Goal: Information Seeking & Learning: Learn about a topic

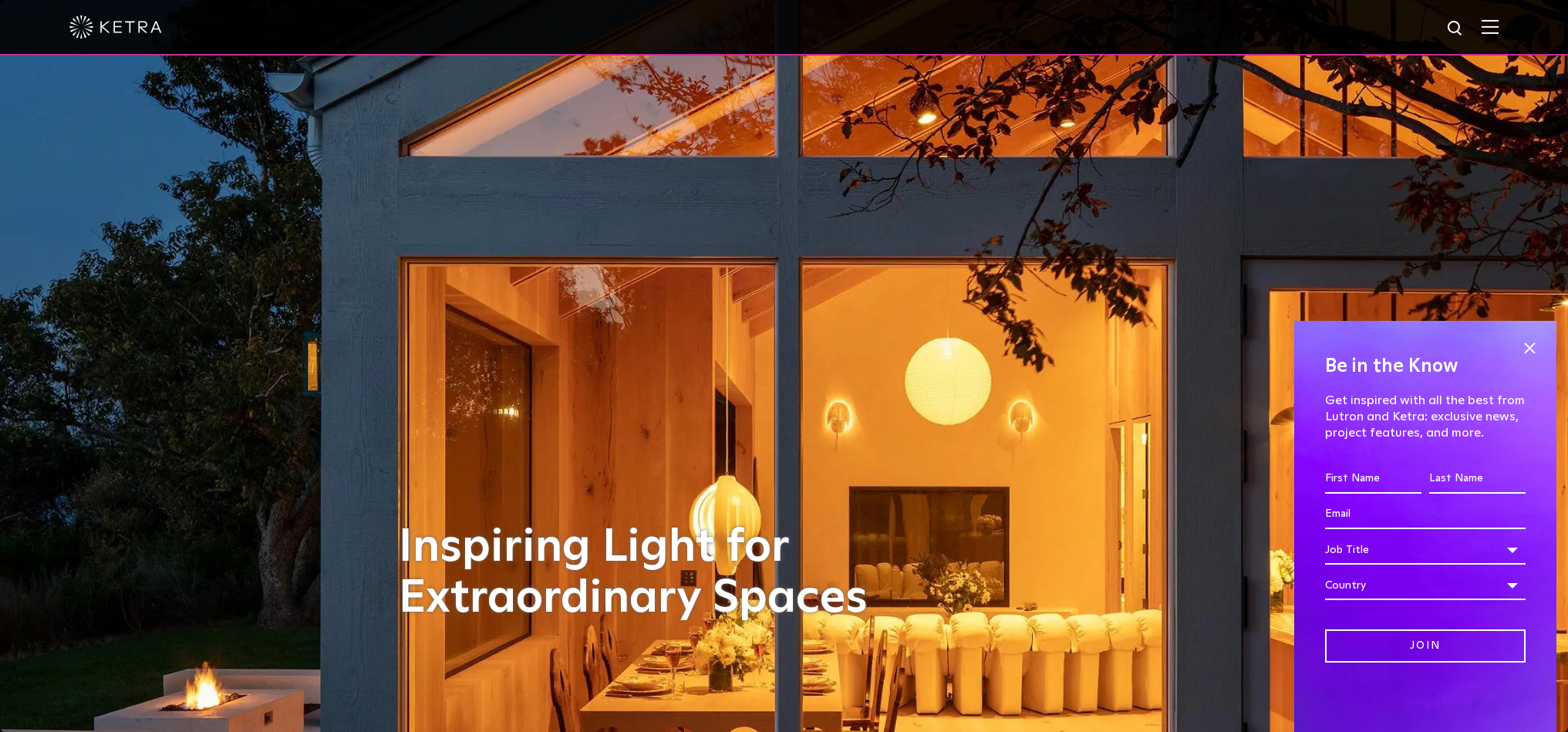
click at [1490, 28] on img at bounding box center [1490, 26] width 17 height 14
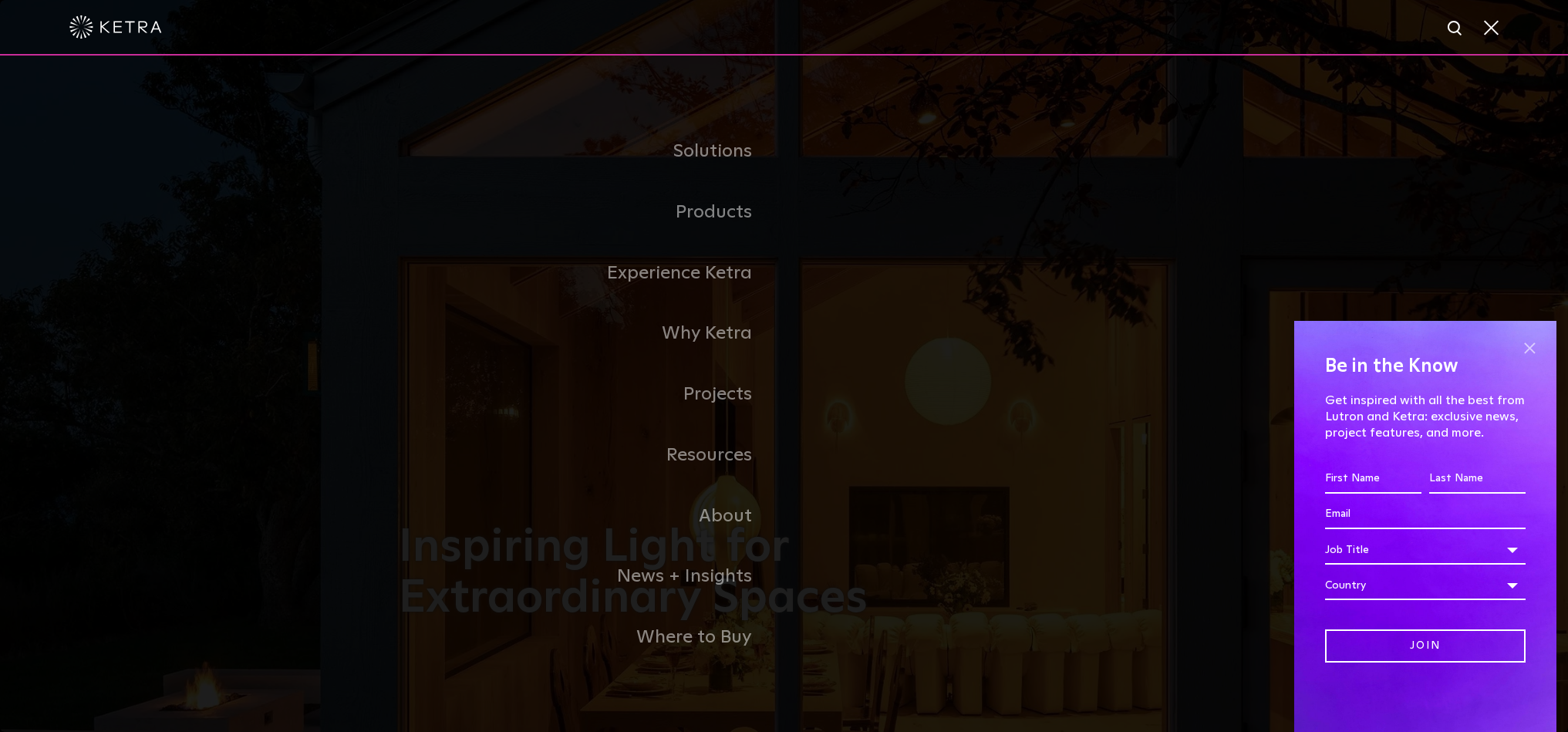
click at [1530, 348] on span at bounding box center [1529, 347] width 23 height 23
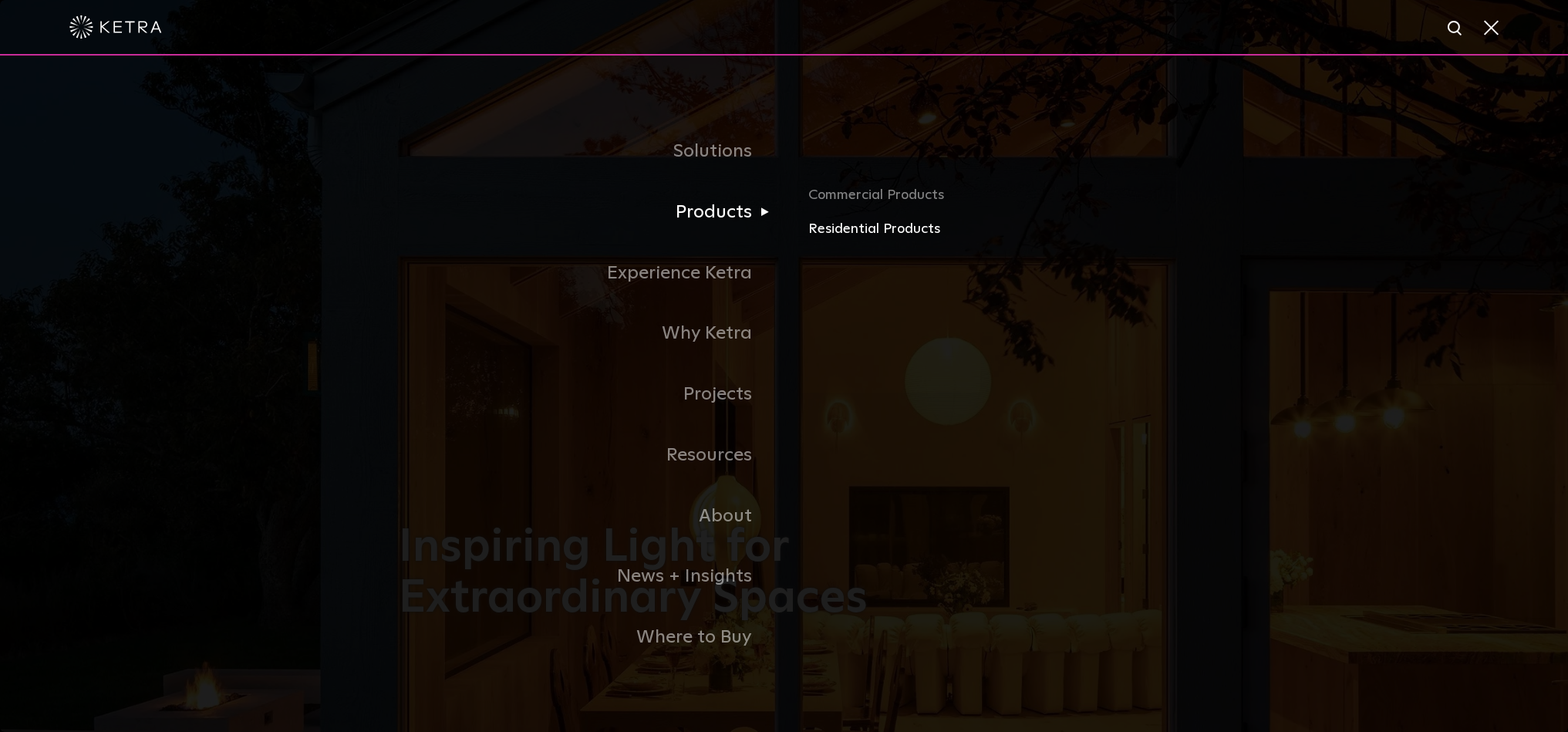
click at [839, 233] on link "Residential Products" at bounding box center [988, 229] width 361 height 22
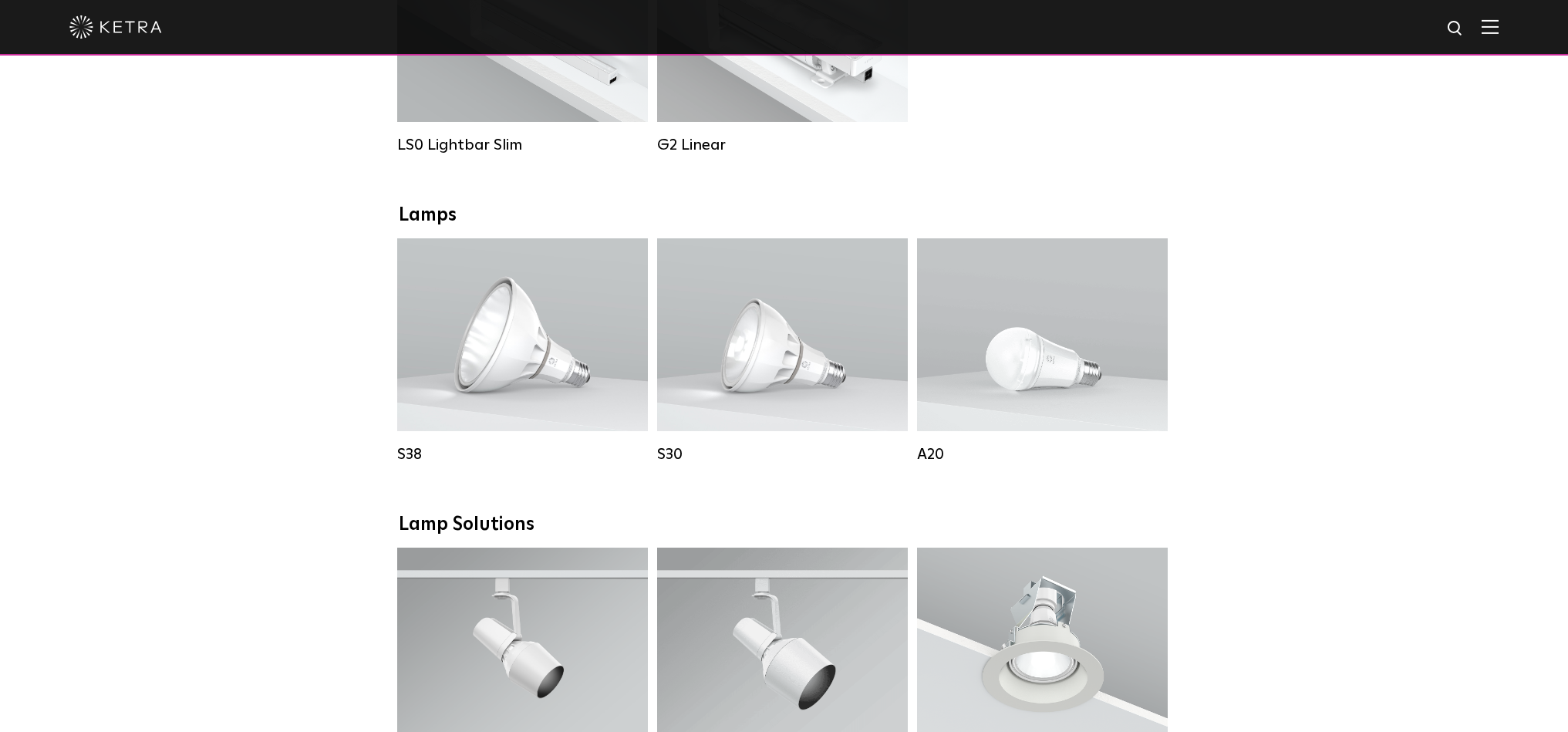
scroll to position [708, 0]
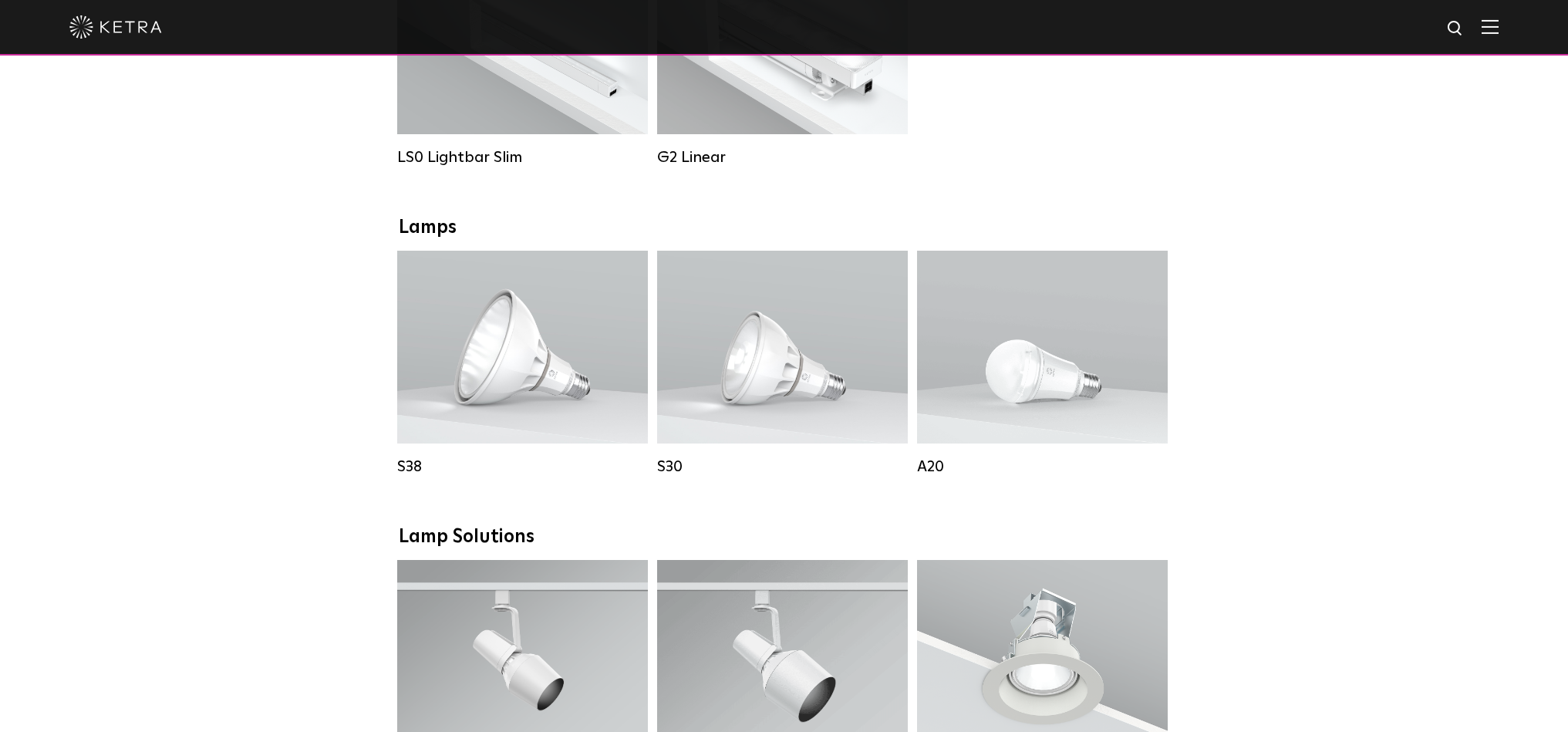
click at [990, 189] on div "Downlights D2 Downlight Family Lumen Output: 1200 Colors: White / Black / Gloss…" at bounding box center [784, 636] width 772 height 2074
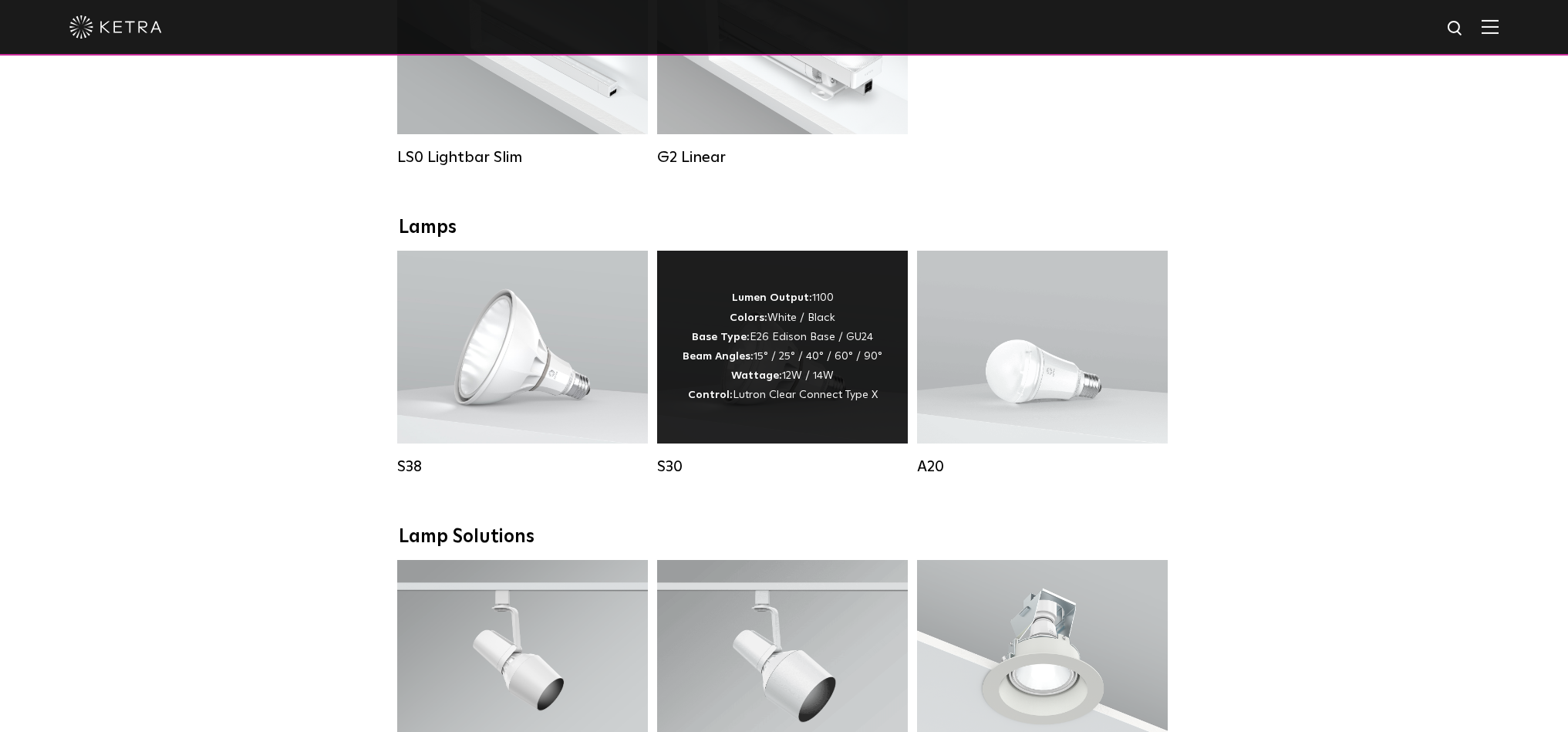
click at [779, 362] on div "Lumen Output: 1100 Colors: White / Black Base Type: E26 Edison Base / GU24 Beam…" at bounding box center [783, 347] width 199 height 117
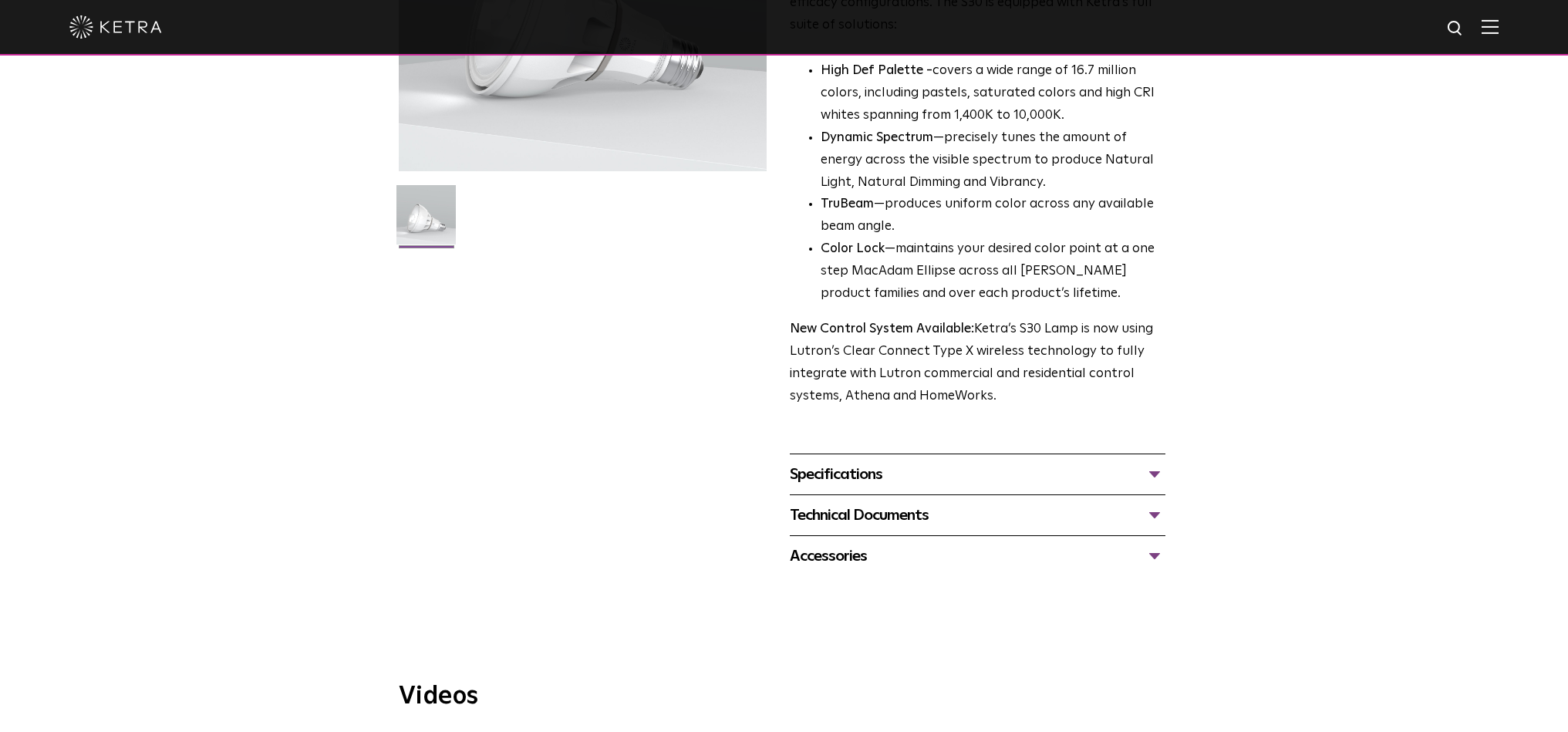
scroll to position [356, 0]
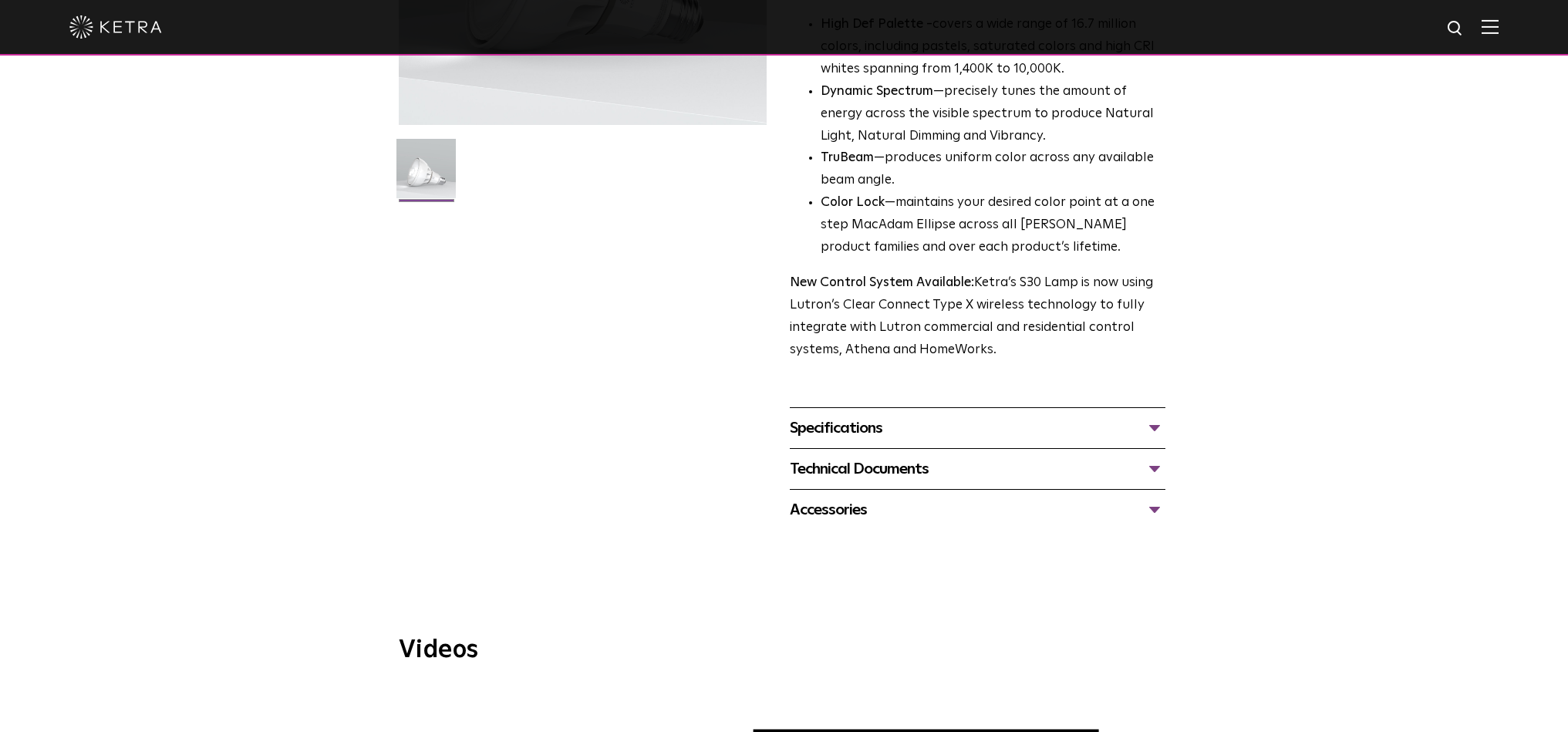
click at [1152, 416] on div "Specifications" at bounding box center [978, 428] width 375 height 25
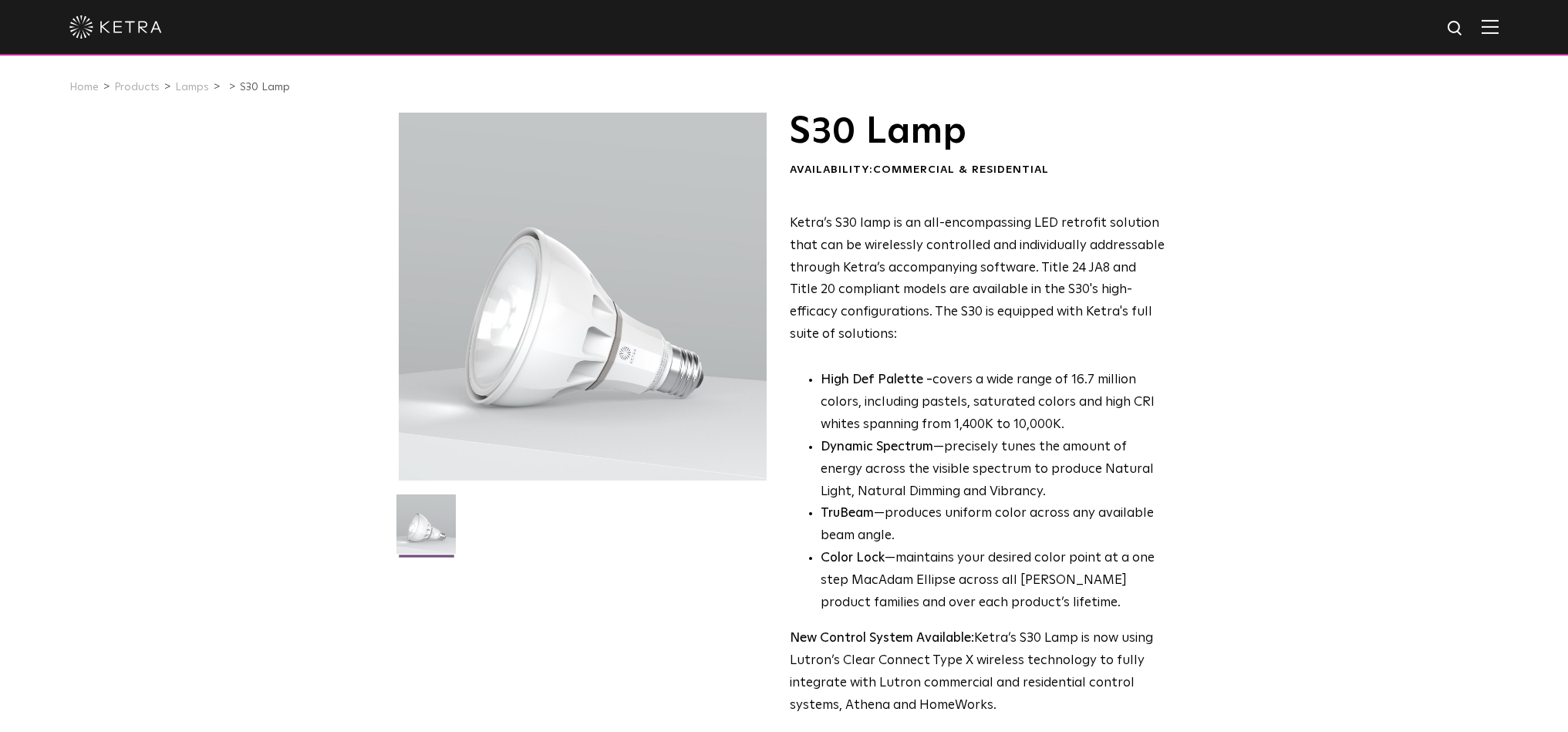
scroll to position [0, 0]
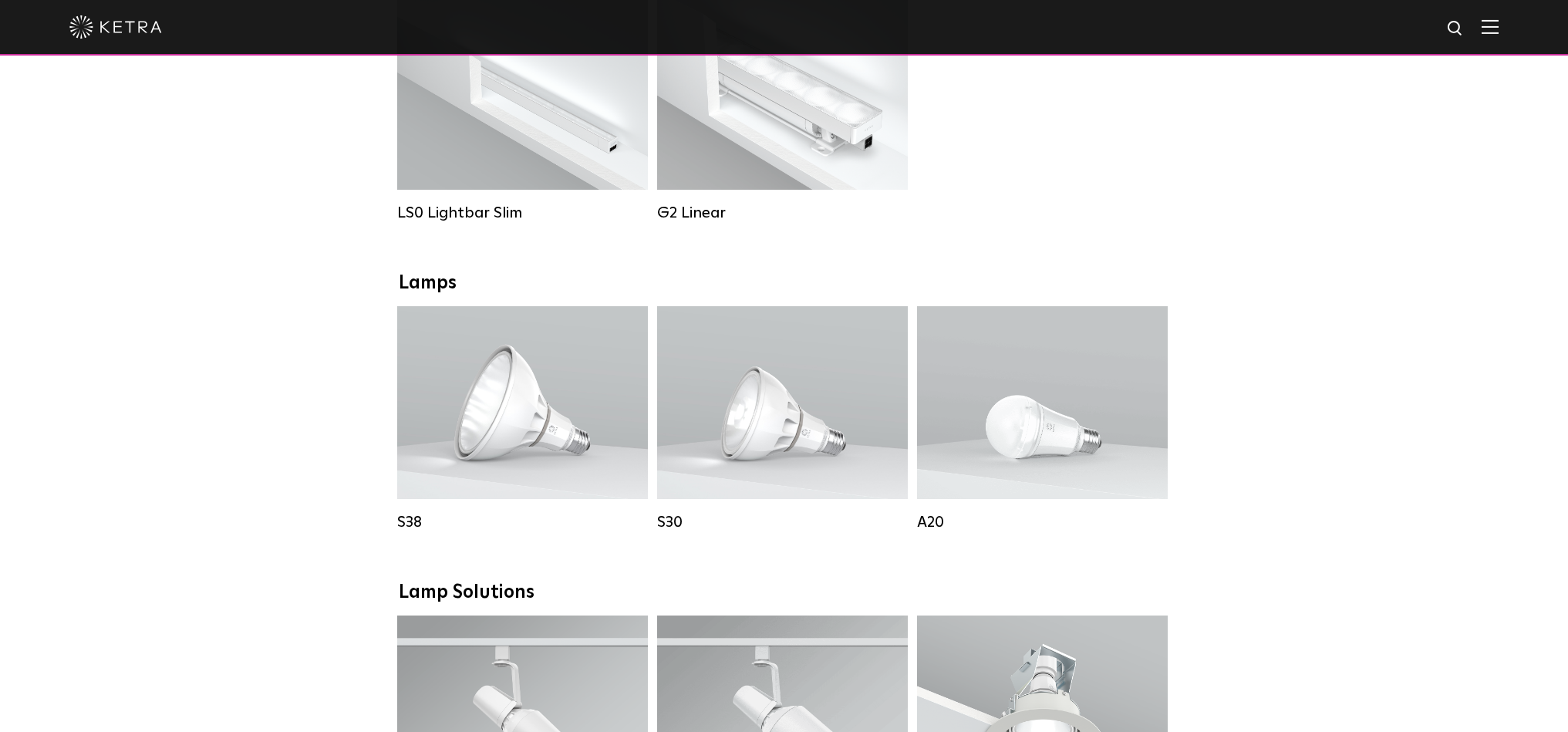
scroll to position [669, 0]
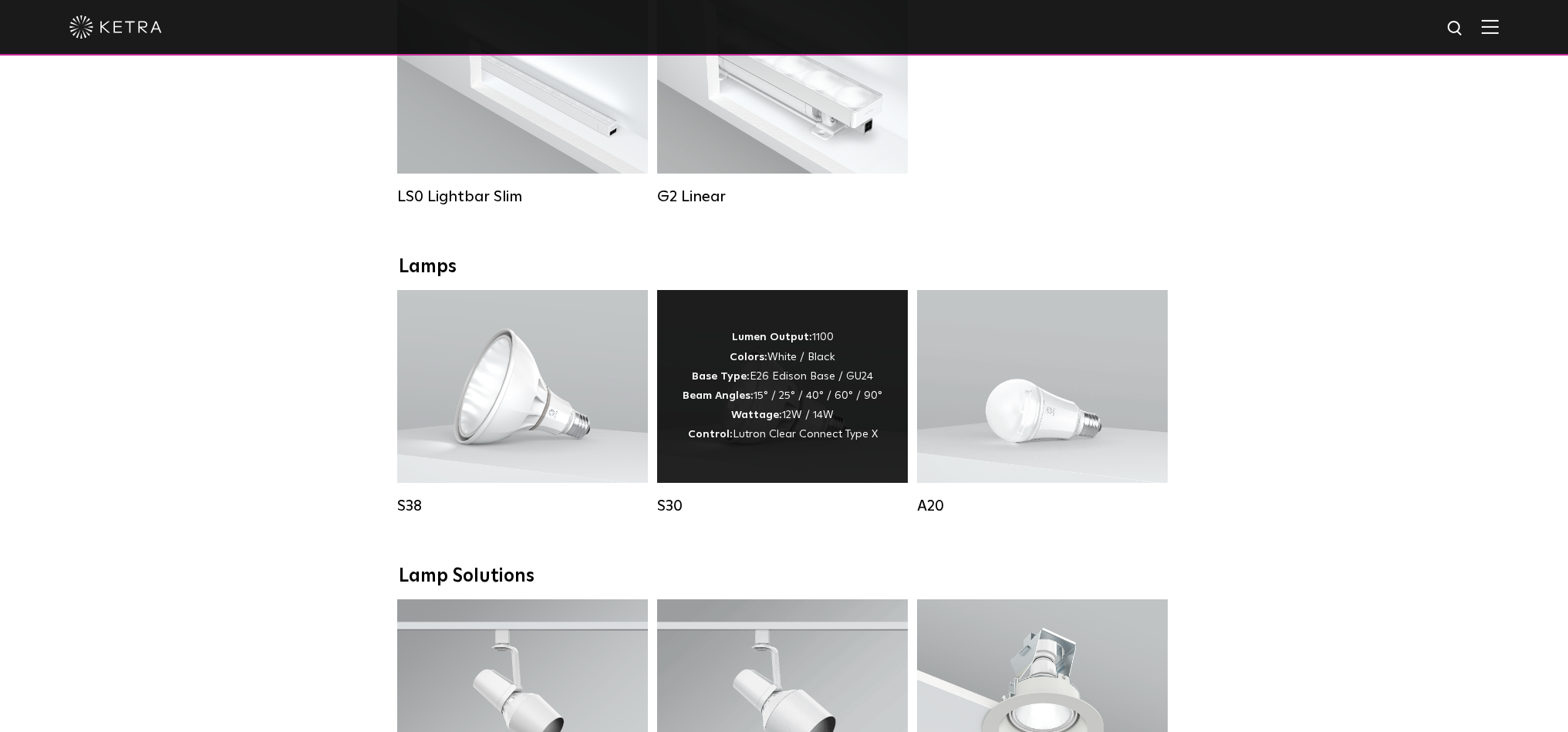
click at [775, 408] on div "Lumen Output: 1100 Colors: White / Black Base Type: E26 Edison Base / GU24 Beam…" at bounding box center [783, 386] width 199 height 117
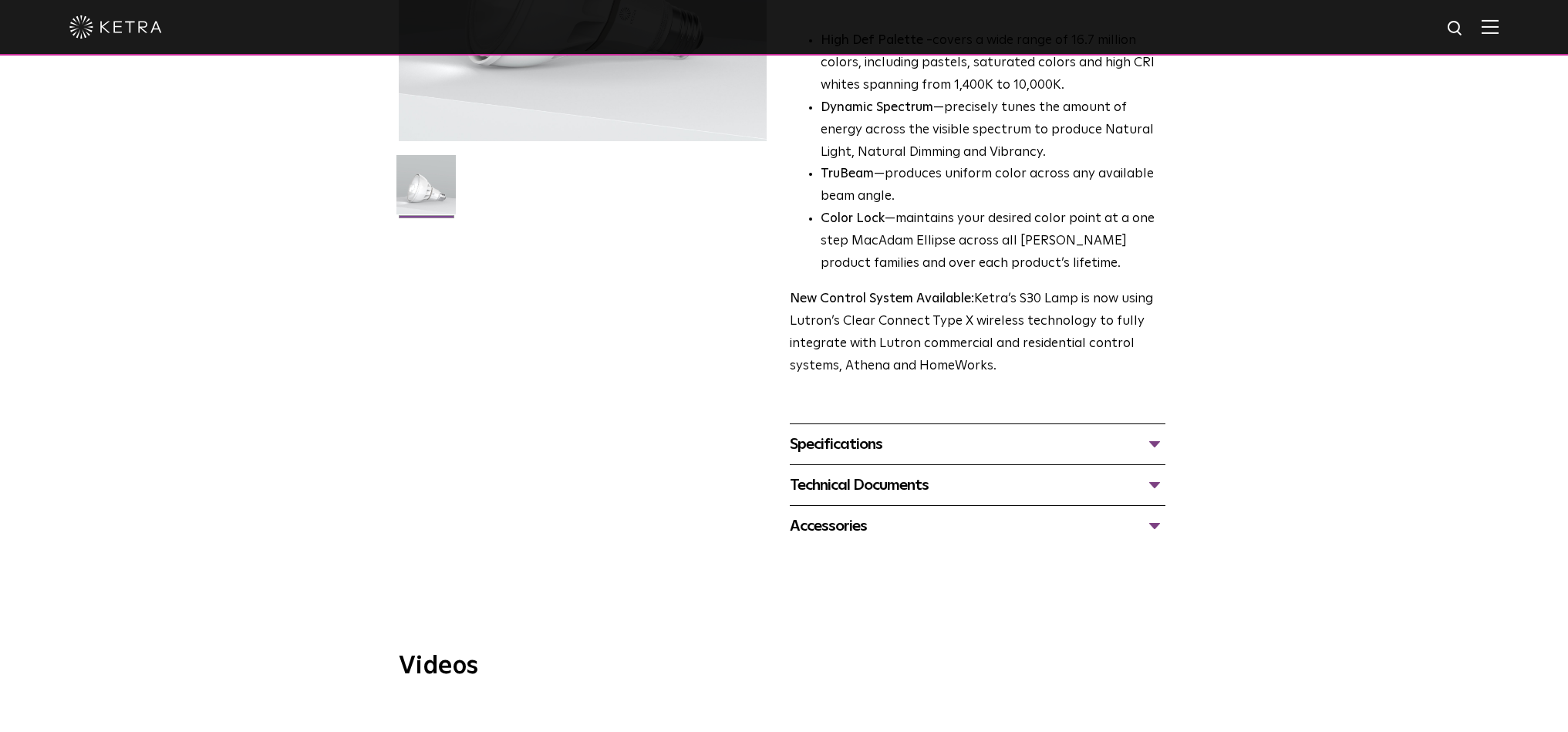
scroll to position [358, 0]
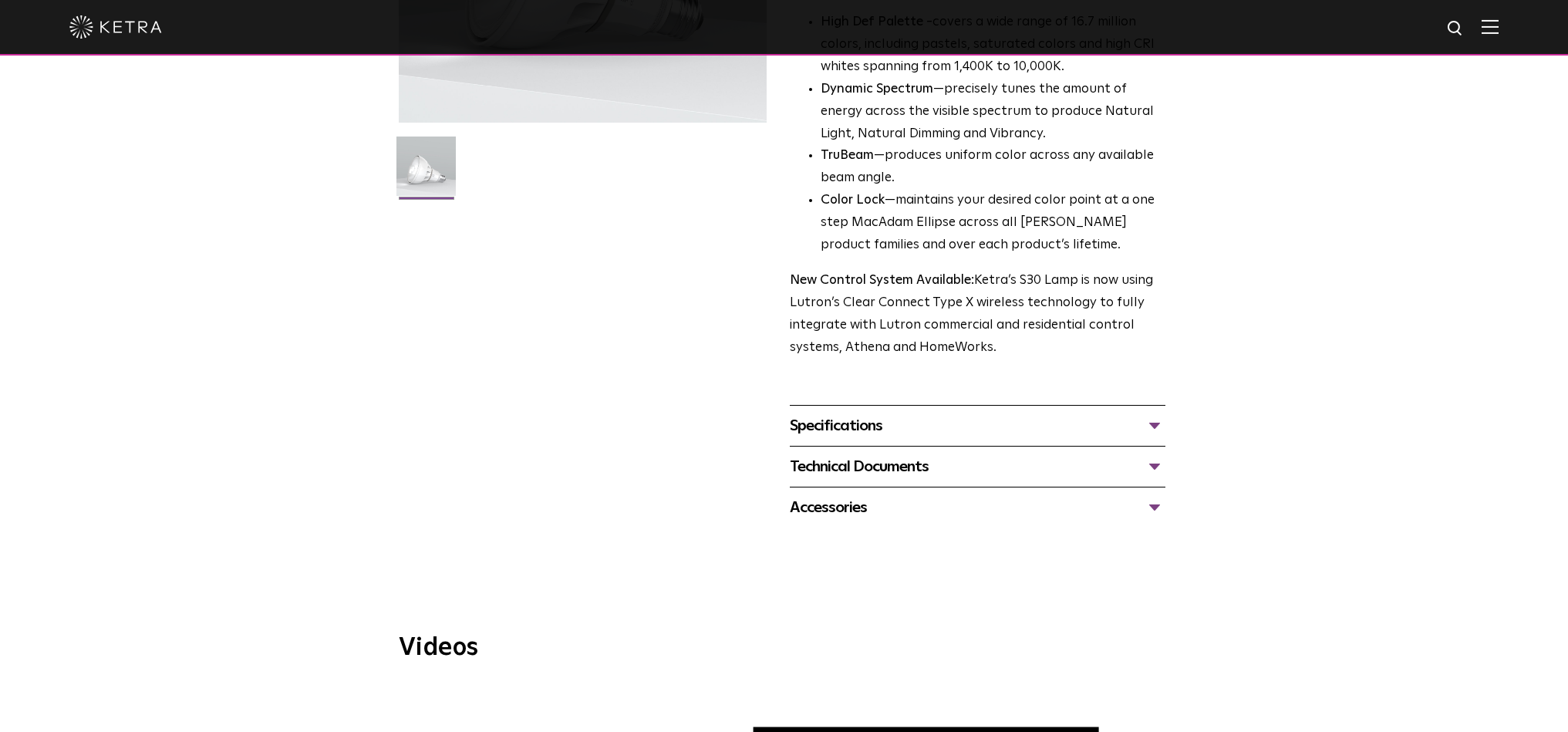
click at [907, 457] on div "Technical Documents" at bounding box center [978, 467] width 375 height 25
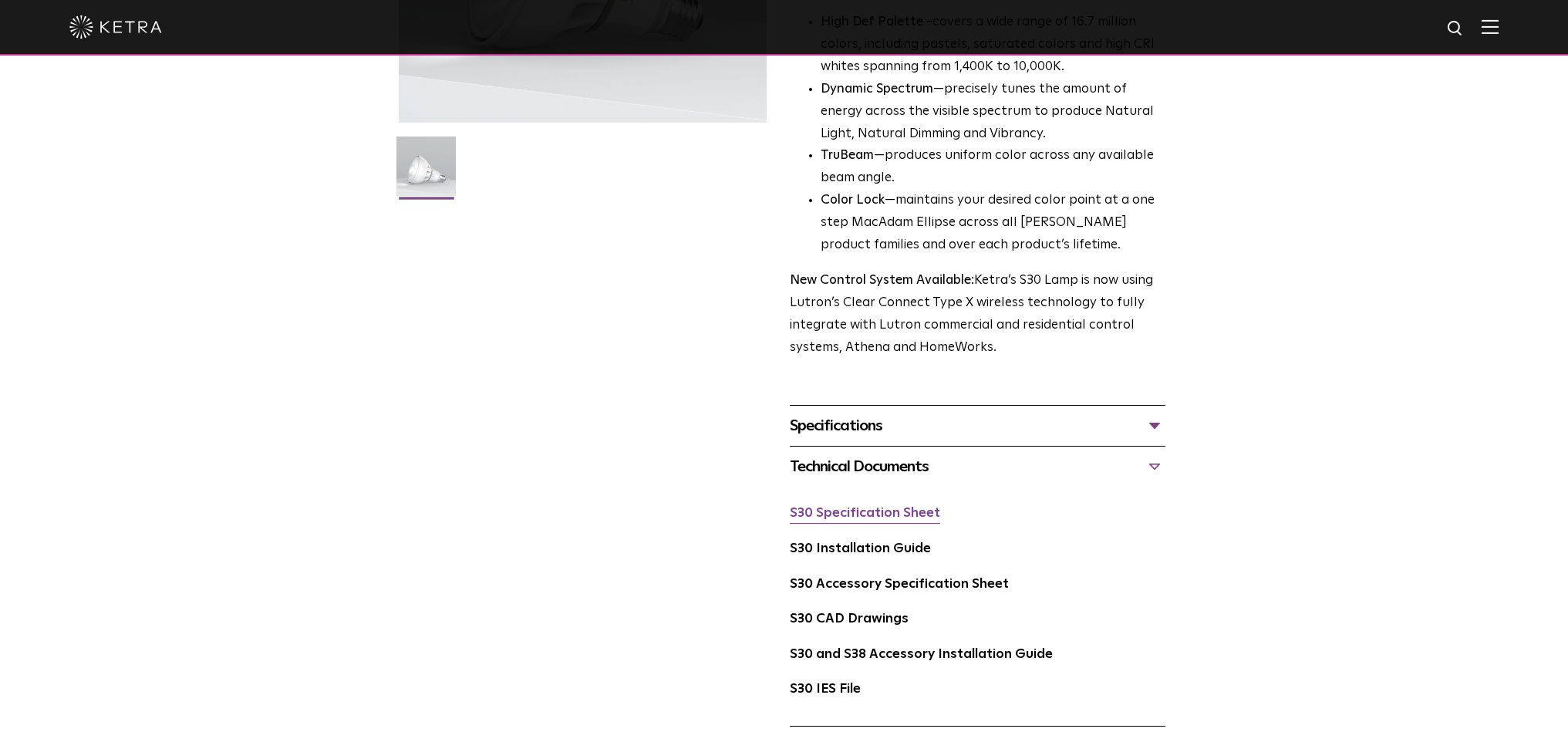
click at [862, 507] on link "S30 Specification Sheet" at bounding box center [866, 514] width 150 height 14
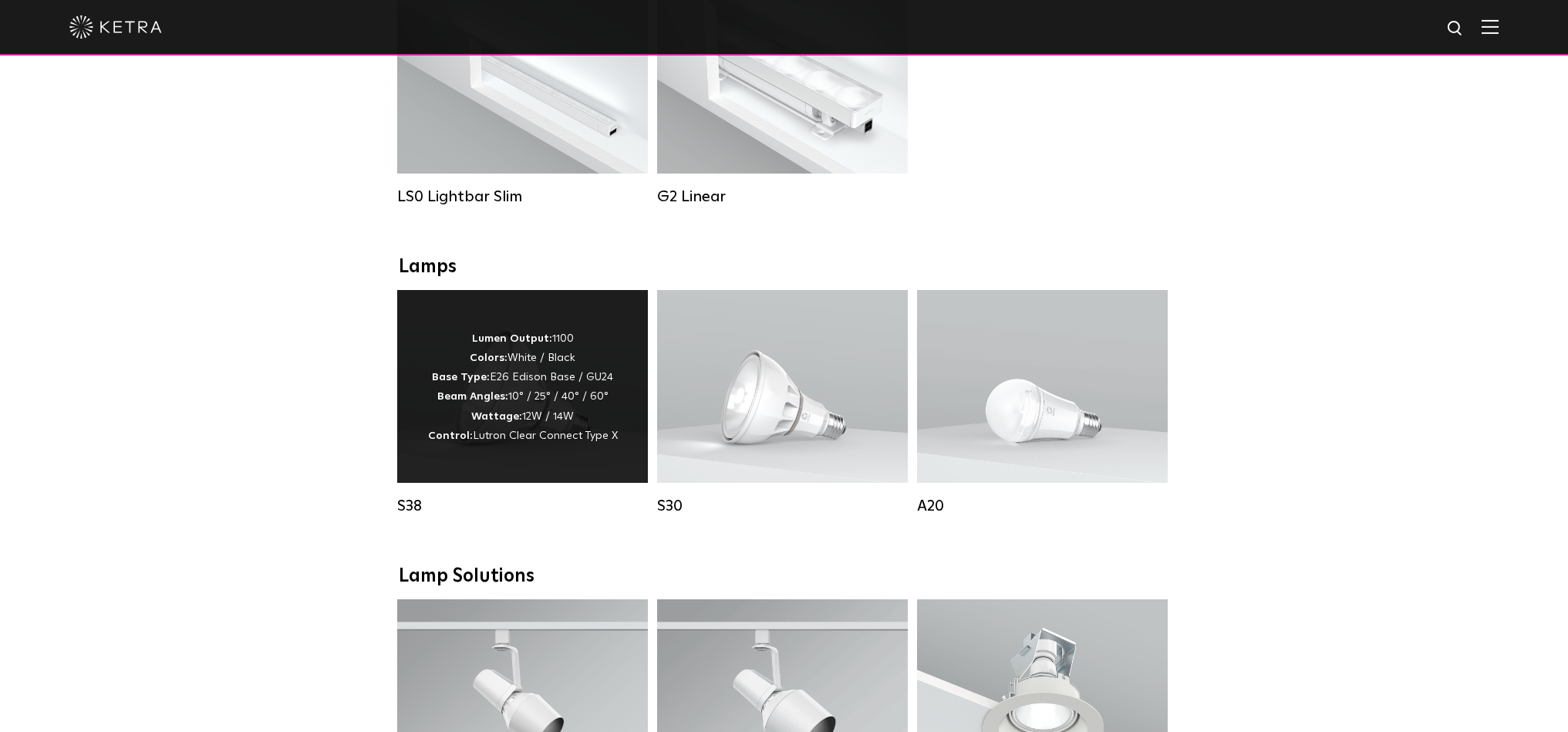
click at [460, 425] on p "Lumen Output: 1100 Colors: White / Black Base Type: E26 Edison Base / GU24 Beam…" at bounding box center [523, 388] width 190 height 117
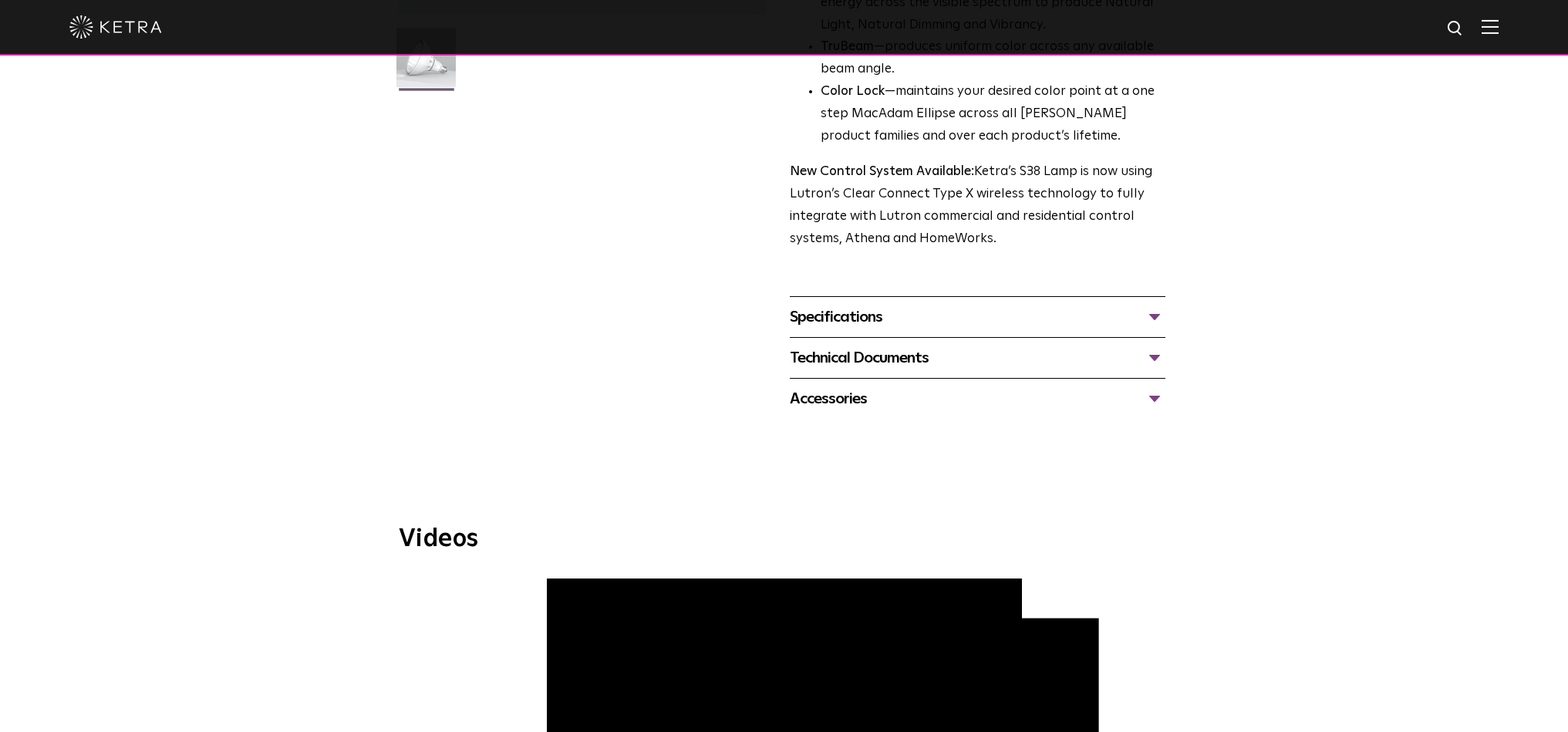
scroll to position [464, 0]
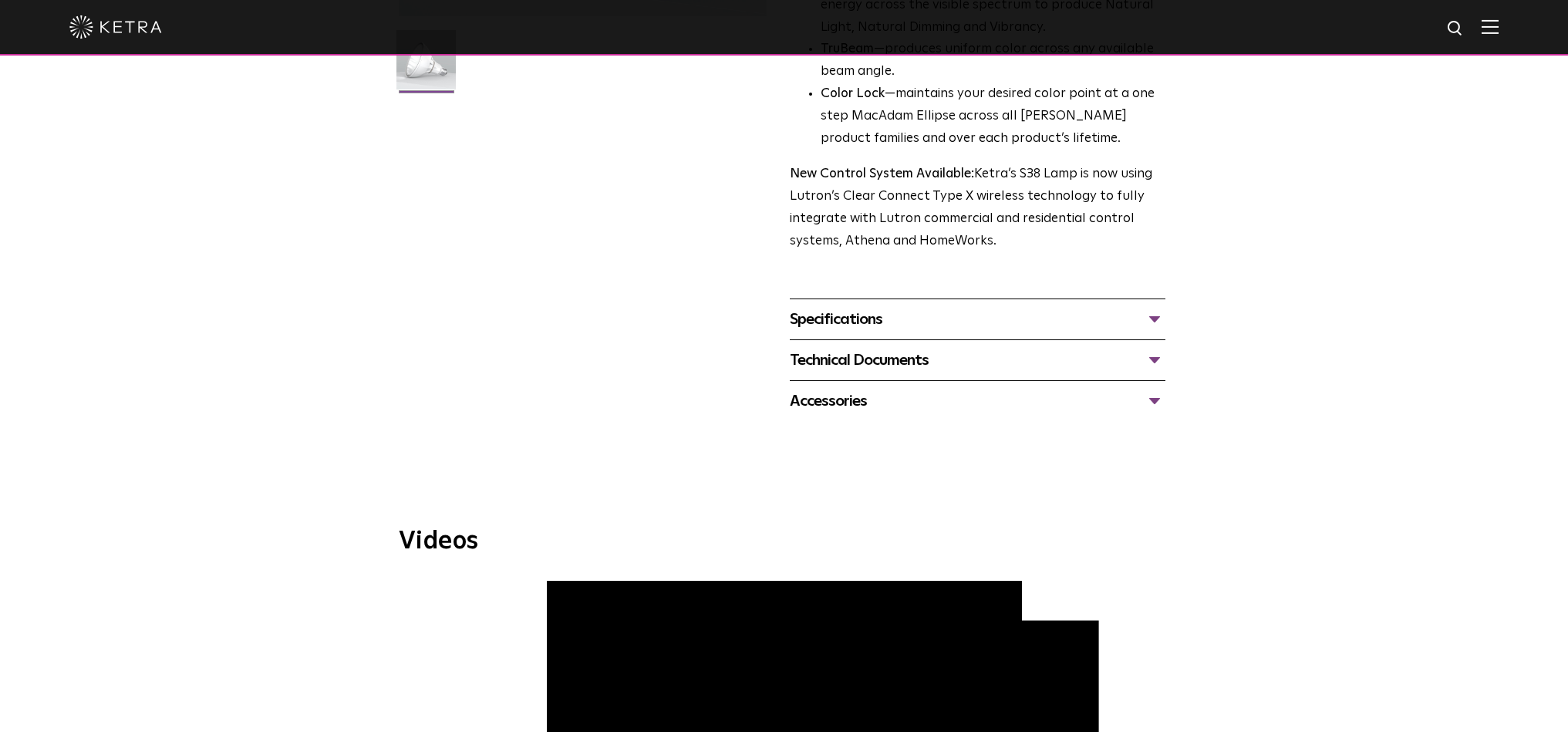
click at [901, 348] on div "Technical Documents" at bounding box center [978, 360] width 375 height 25
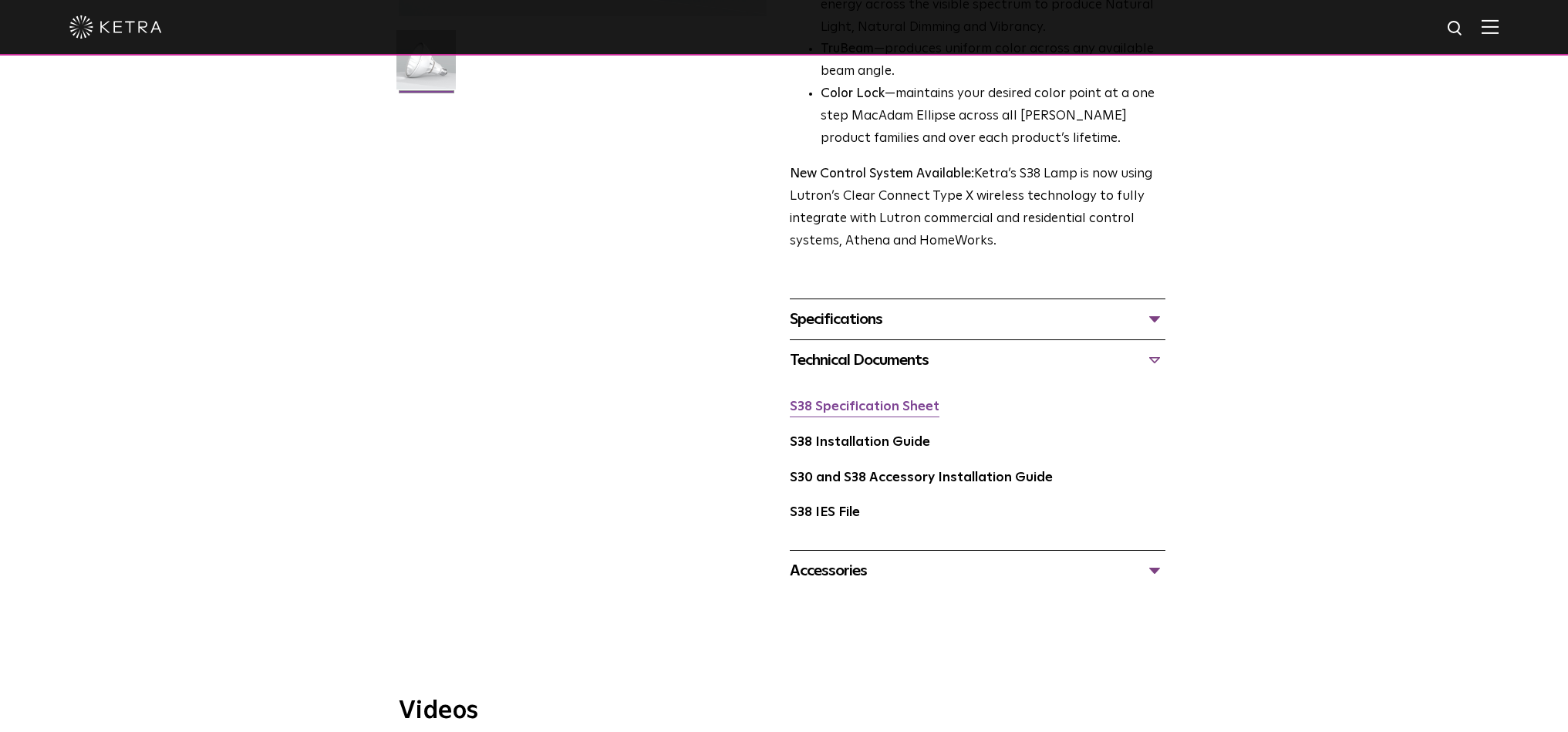
click at [867, 401] on link "S38 Specification Sheet" at bounding box center [865, 407] width 150 height 14
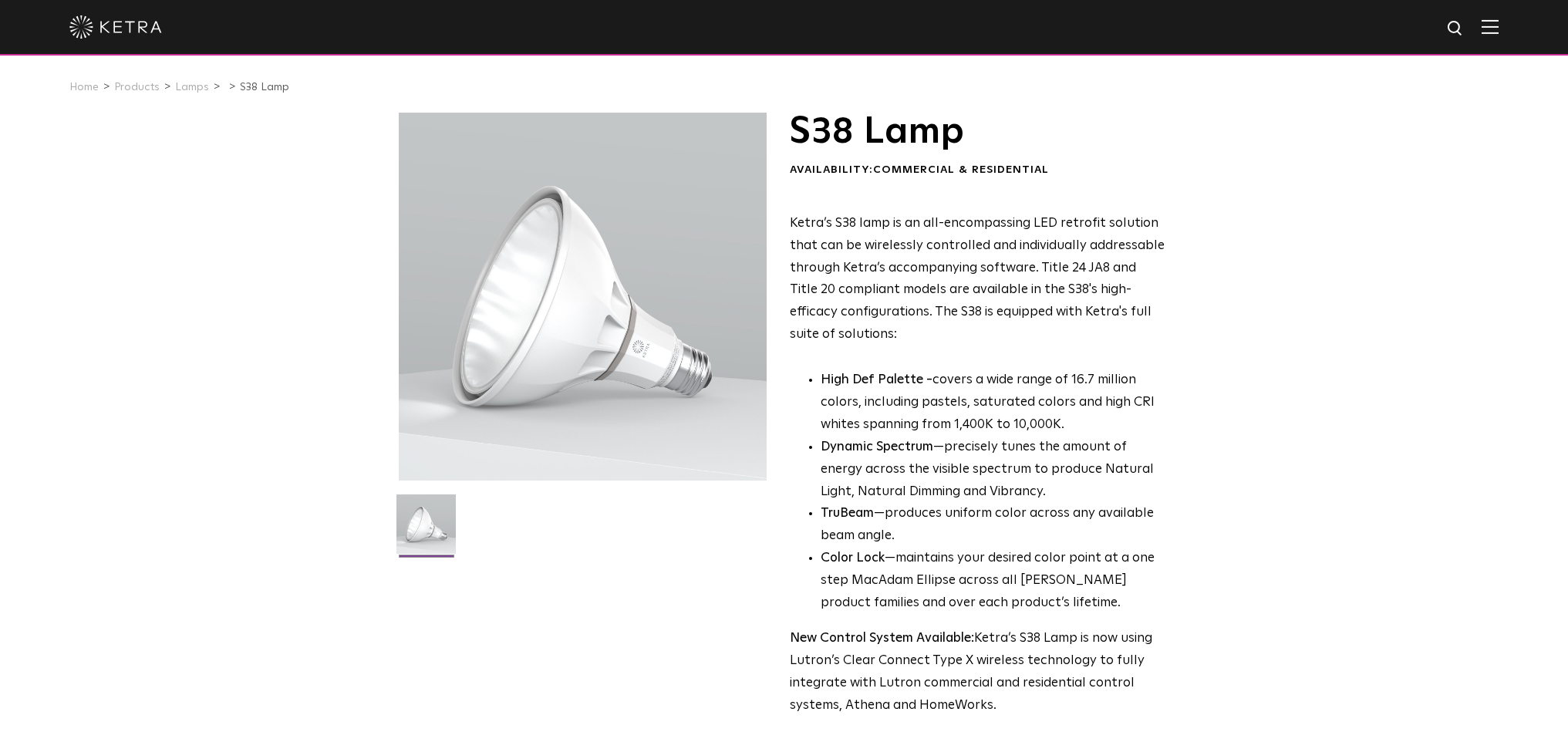
scroll to position [0, 0]
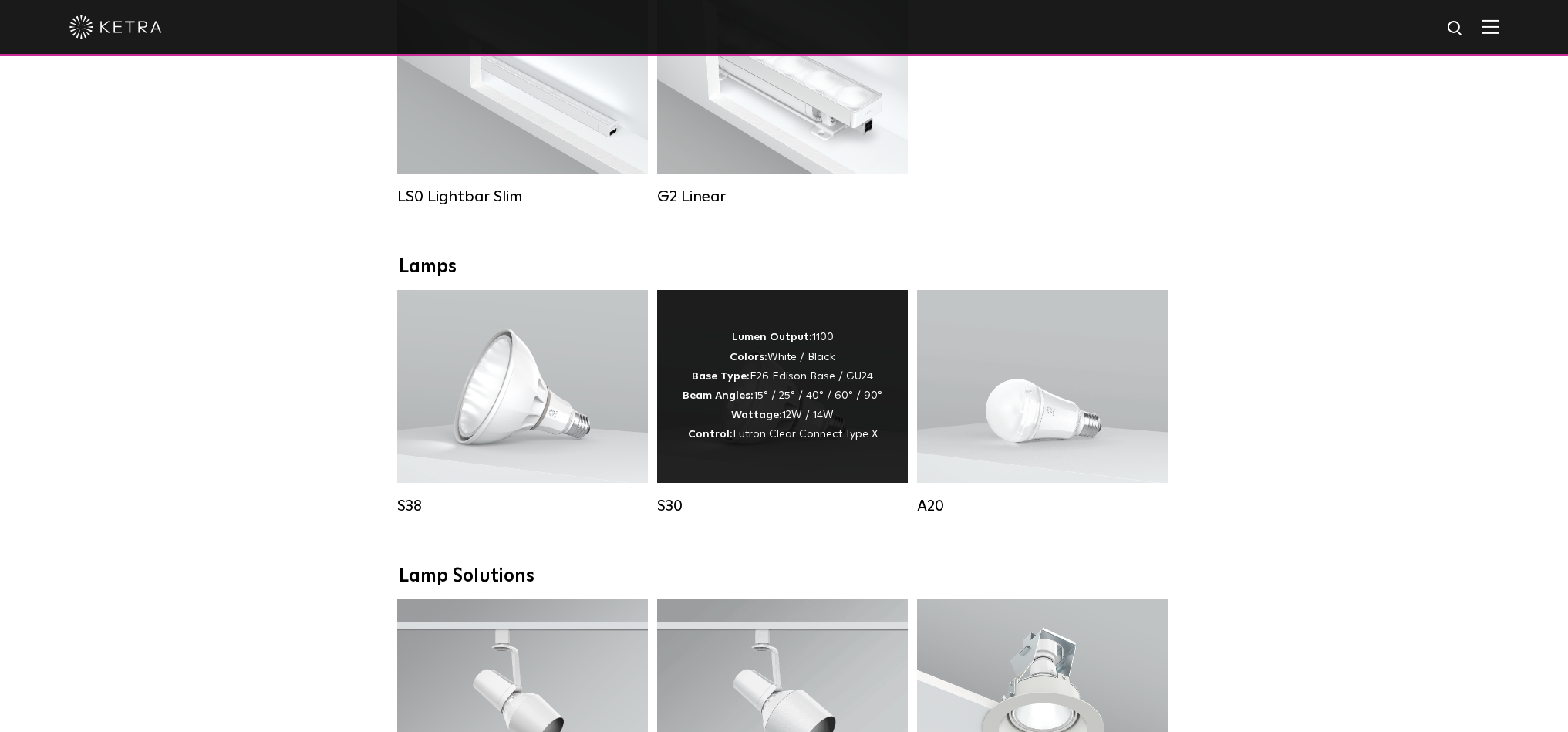
click at [774, 395] on div "Lumen Output: 1100 Colors: White / Black Base Type: E26 Edison Base / GU24 Beam…" at bounding box center [783, 386] width 199 height 117
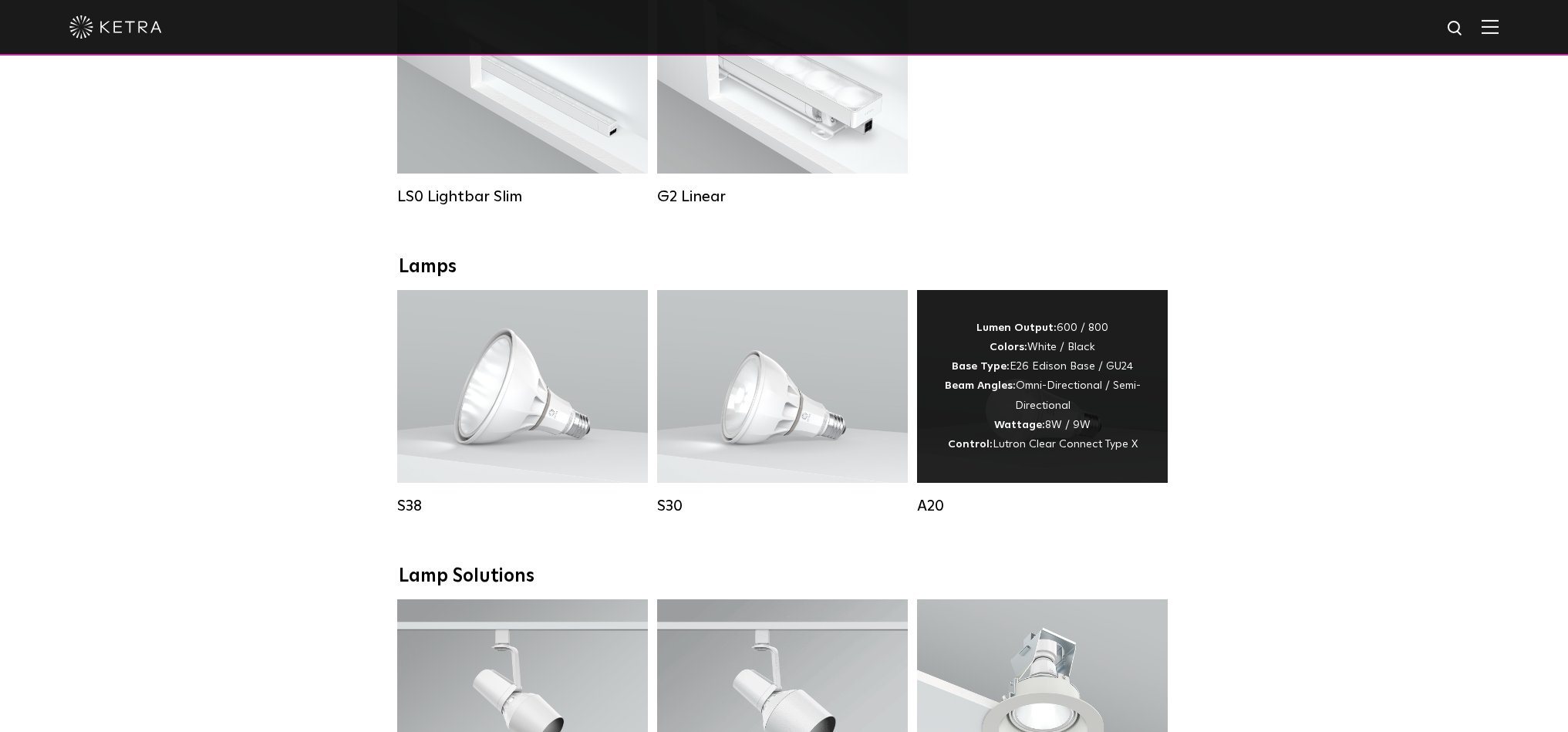
click at [1029, 412] on div "Lumen Output: 600 / 800 Colors: White / Black Base Type: E26 Edison Base / GU24…" at bounding box center [1042, 386] width 205 height 136
